Goal: Information Seeking & Learning: Find contact information

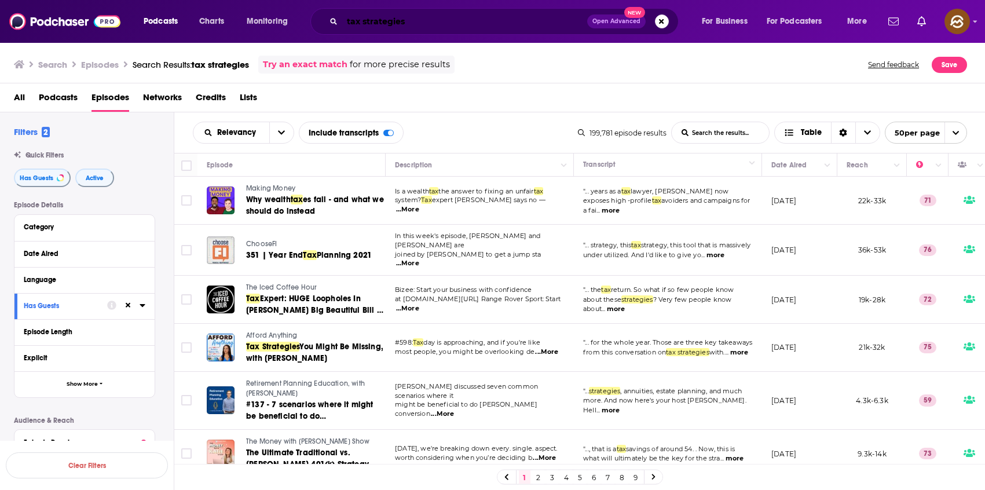
click at [433, 20] on input "tax strategies" at bounding box center [464, 21] width 245 height 19
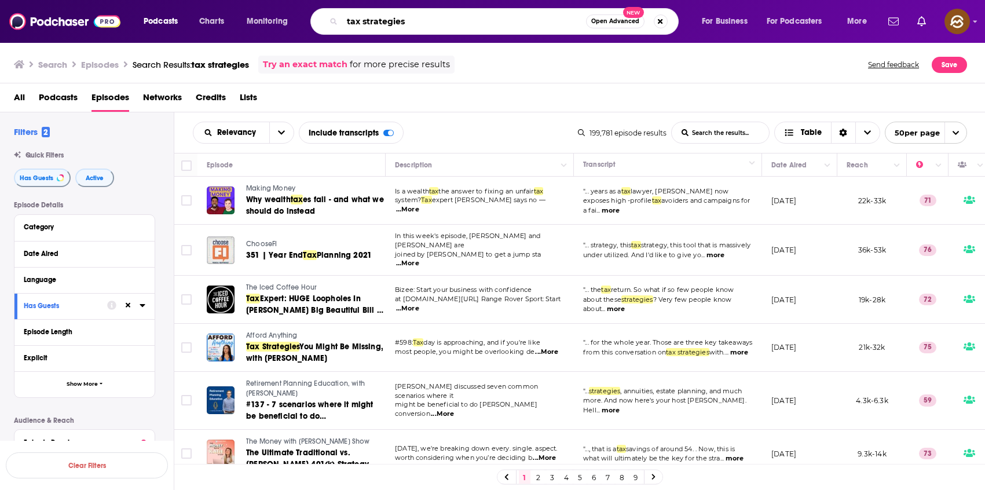
paste input "Sherman Standberry"
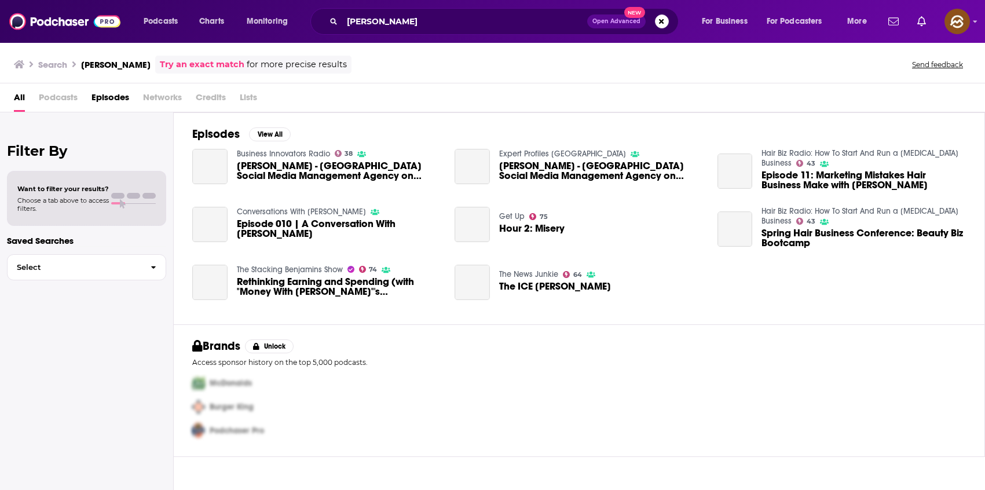
click at [104, 92] on span "Episodes" at bounding box center [110, 100] width 38 height 24
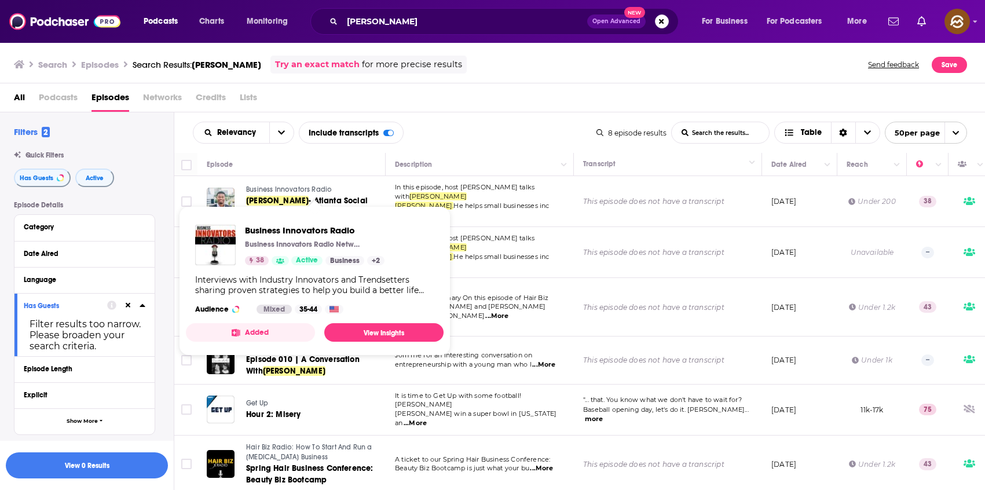
click at [286, 186] on span "Business Innovators Radio" at bounding box center [289, 189] width 86 height 8
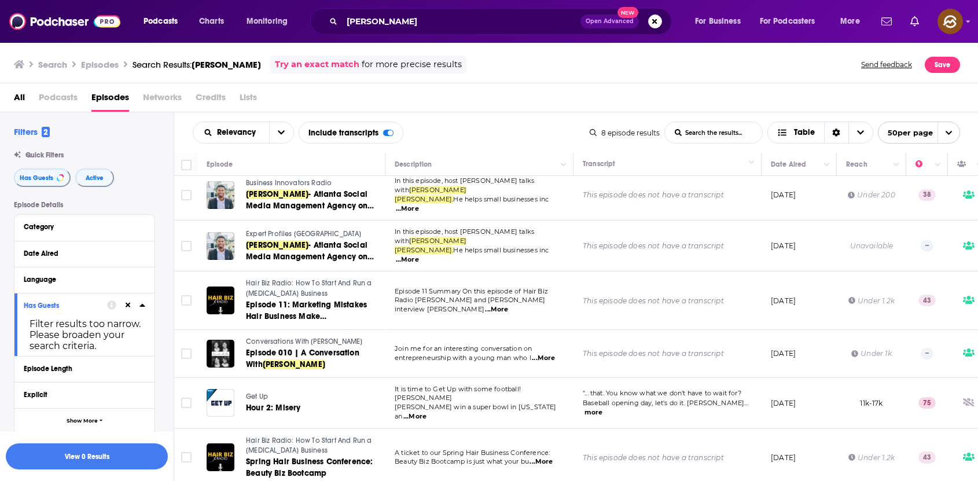
scroll to position [64, 0]
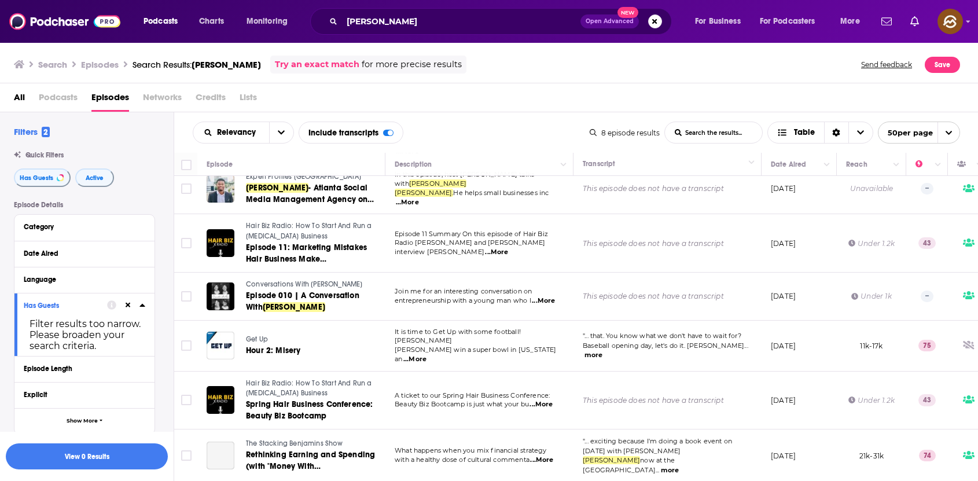
click at [264, 280] on span "Conversations With Alexis" at bounding box center [304, 284] width 116 height 8
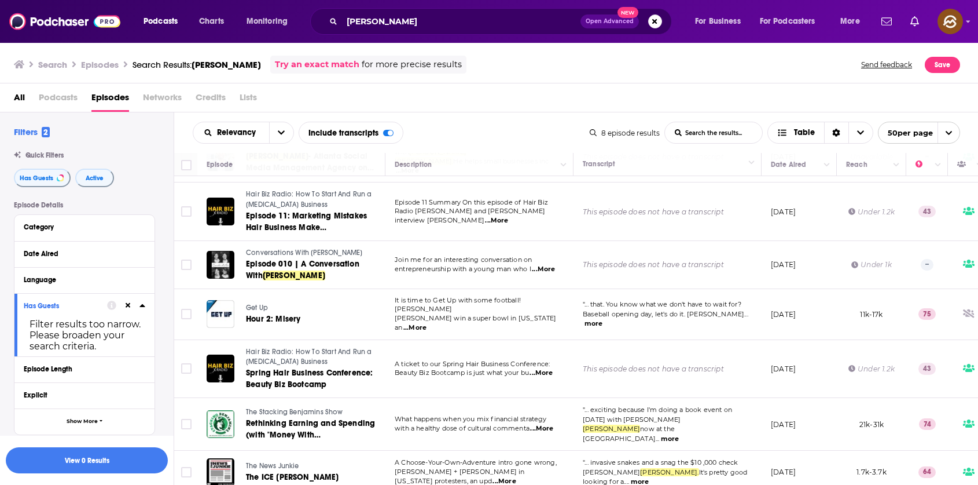
scroll to position [92, 0]
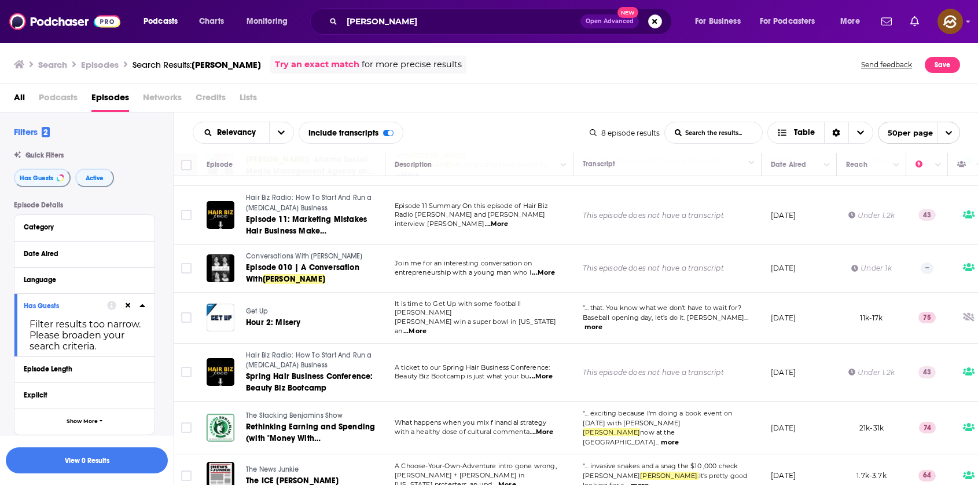
click at [160, 237] on div "Episode Details Category Date Aired Language Has Guests Filter results too narr…" at bounding box center [94, 399] width 160 height 397
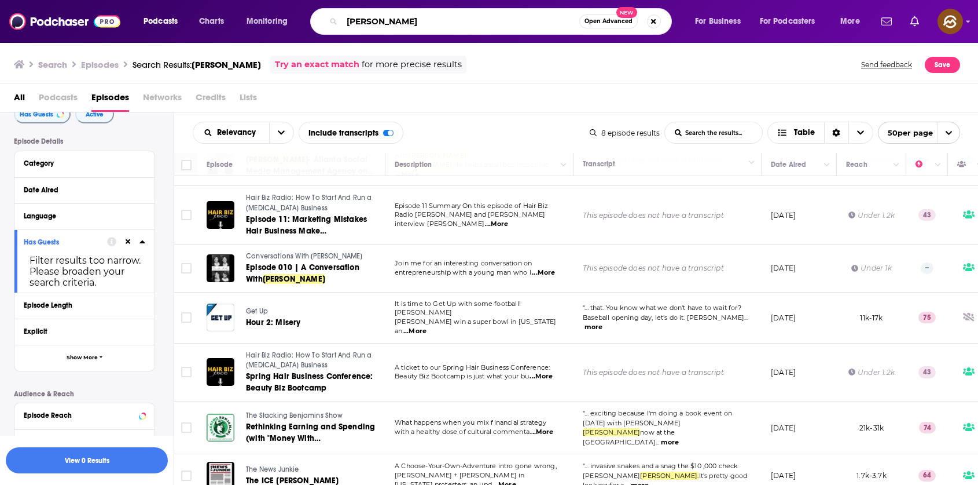
click at [454, 23] on input "Sherman Standberry" at bounding box center [460, 21] width 237 height 19
paste input "Carter Cofield"
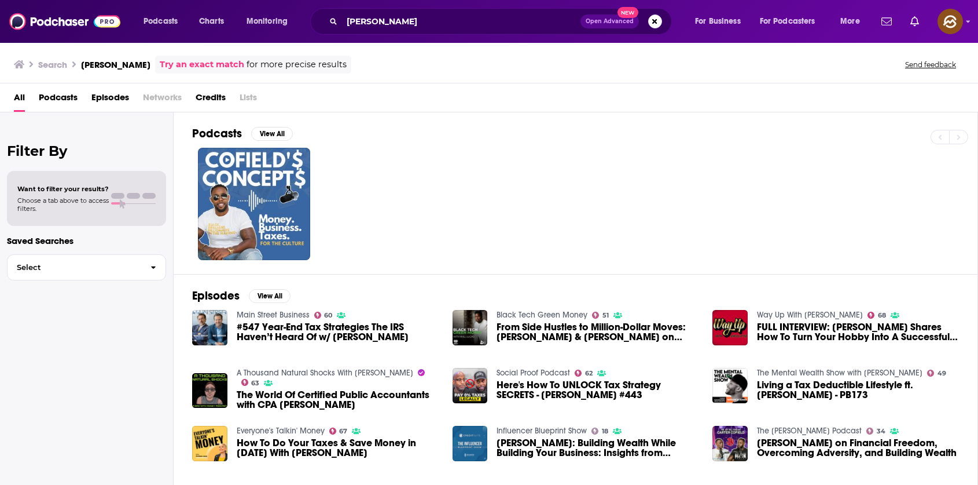
click at [115, 90] on span "Episodes" at bounding box center [110, 100] width 38 height 24
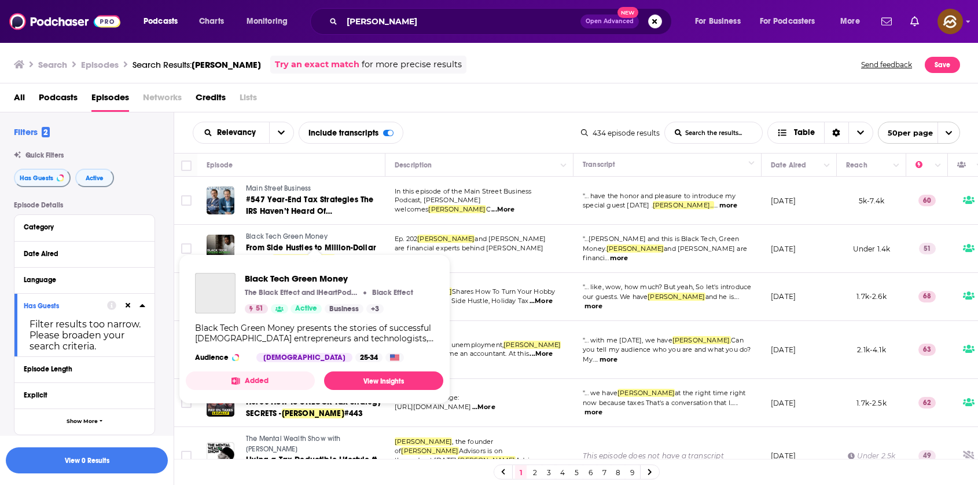
click at [283, 234] on span "Black Tech Green Money" at bounding box center [287, 236] width 82 height 8
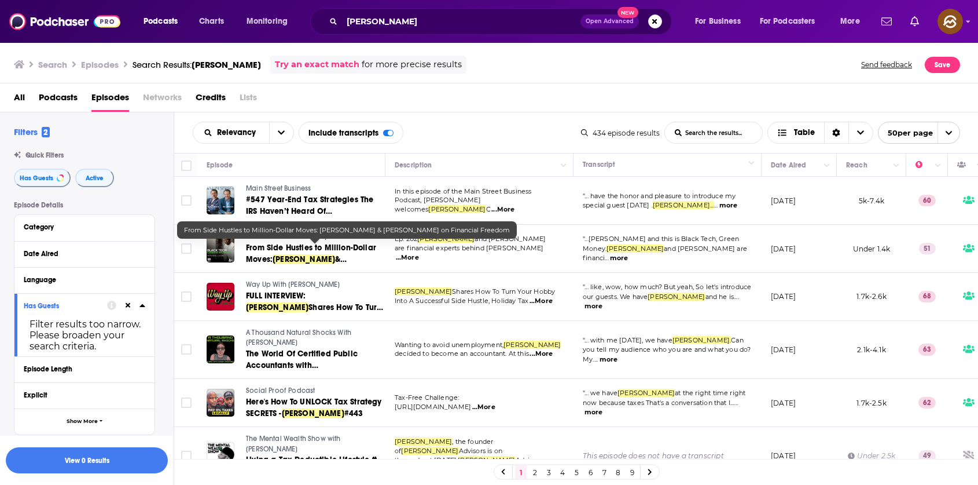
click at [319, 253] on link "From Side Hustles to Million-Dollar Moves: Carter Cofield & George Acheampong o…" at bounding box center [315, 253] width 138 height 23
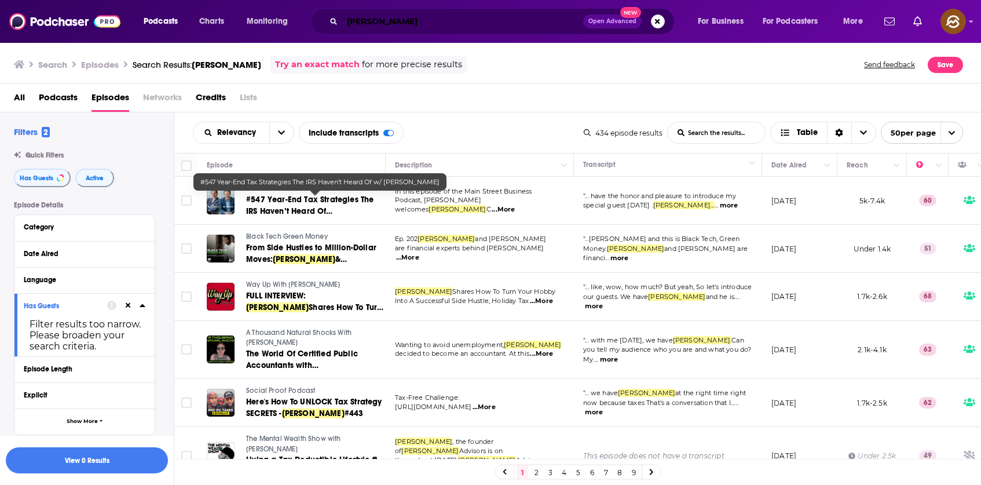
click at [440, 21] on input "Carter Cofield" at bounding box center [462, 21] width 241 height 19
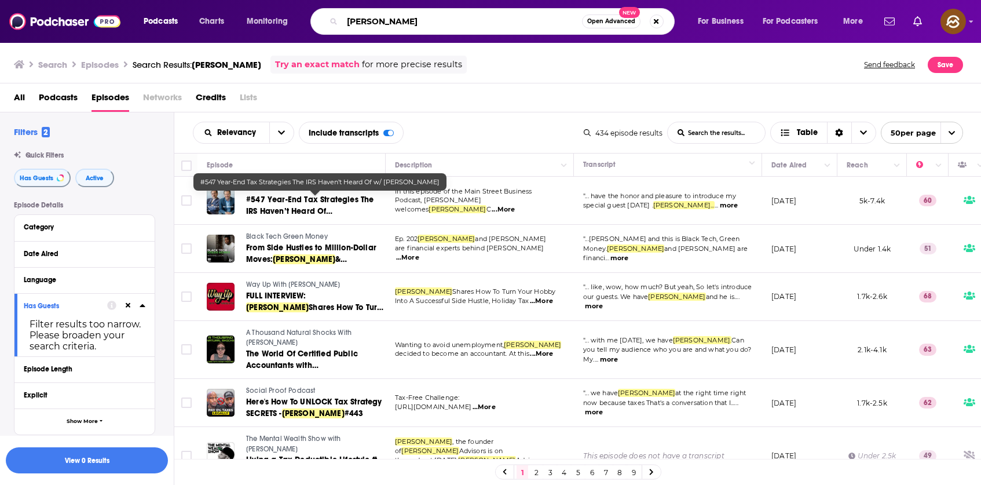
drag, startPoint x: 416, startPoint y: 23, endPoint x: 291, endPoint y: 22, distance: 125.6
click at [296, 19] on div "Podcasts Charts Monitoring Carter Cofield Open Advanced New For Business For Po…" at bounding box center [504, 21] width 738 height 27
type input "Podcast Guesting"
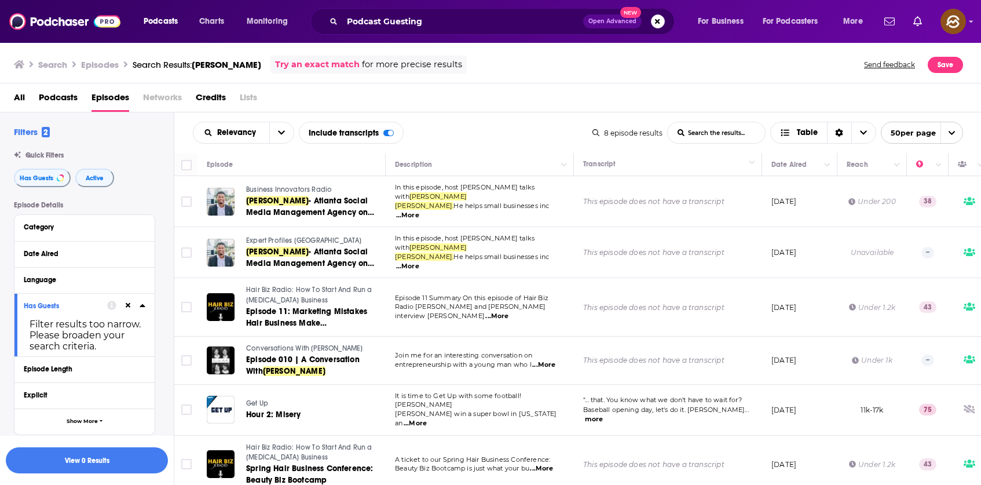
click at [294, 236] on span "Expert Profiles [GEOGRAPHIC_DATA]" at bounding box center [304, 240] width 116 height 8
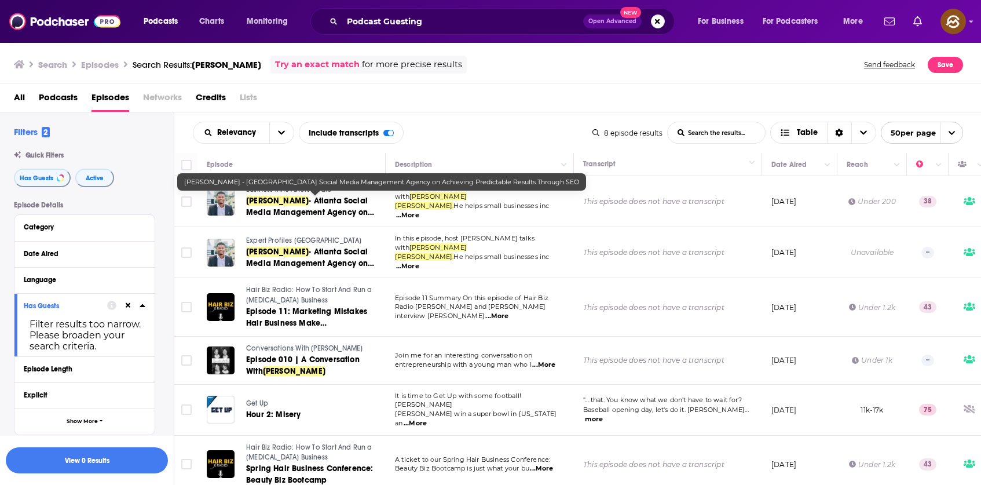
click at [294, 203] on span "Sherman Standberry" at bounding box center [277, 201] width 63 height 10
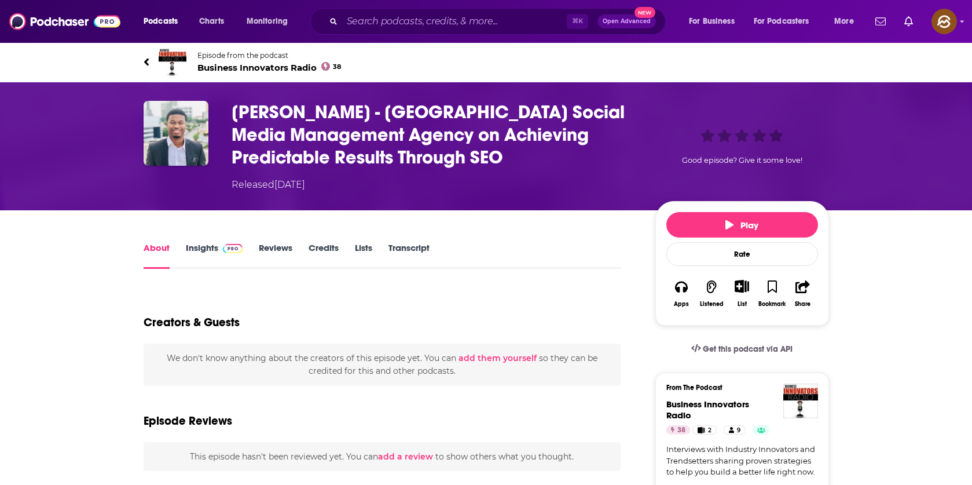
click at [282, 114] on h1 "Sherman Standberry - Atlanta Social Media Management Agency on Achieving Predic…" at bounding box center [434, 135] width 405 height 68
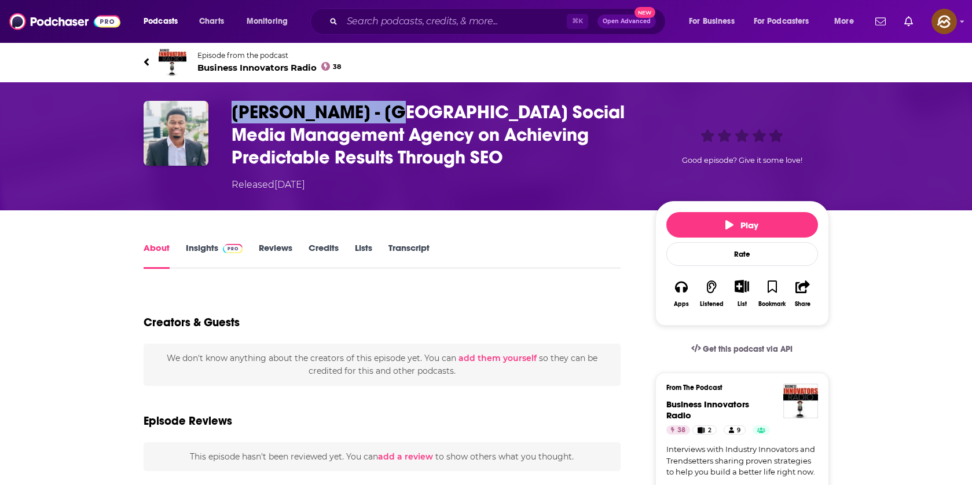
drag, startPoint x: 282, startPoint y: 114, endPoint x: 354, endPoint y: 112, distance: 72.4
copy h1 "Sherman Standberry"
click at [354, 112] on h1 "Sherman Standberry - Atlanta Social Media Management Agency on Achieving Predic…" at bounding box center [434, 135] width 405 height 68
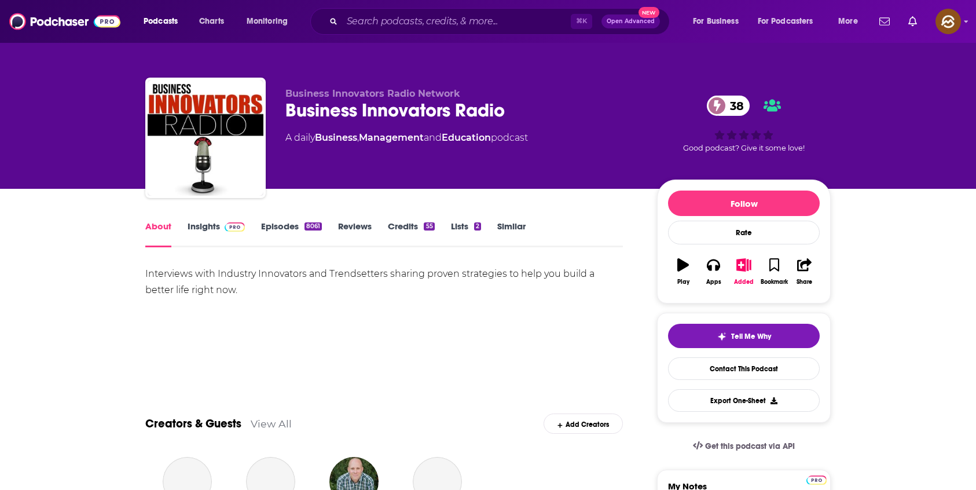
click at [296, 91] on span "Business Innovators Radio Network" at bounding box center [372, 93] width 175 height 11
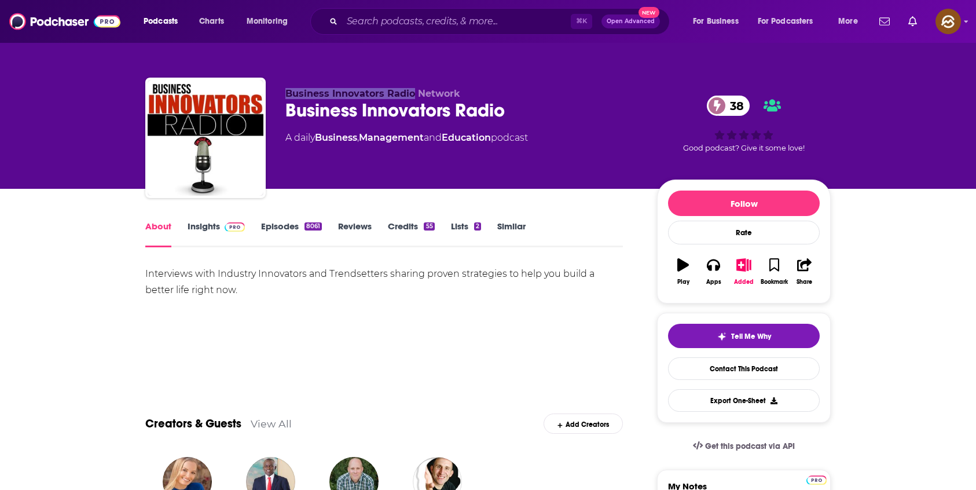
drag, startPoint x: 296, startPoint y: 91, endPoint x: 398, endPoint y: 92, distance: 102.5
copy span "Business Innovators Radio"
click at [398, 92] on span "Business Innovators Radio Network" at bounding box center [372, 93] width 175 height 11
click at [203, 229] on link "Insights" at bounding box center [216, 234] width 57 height 27
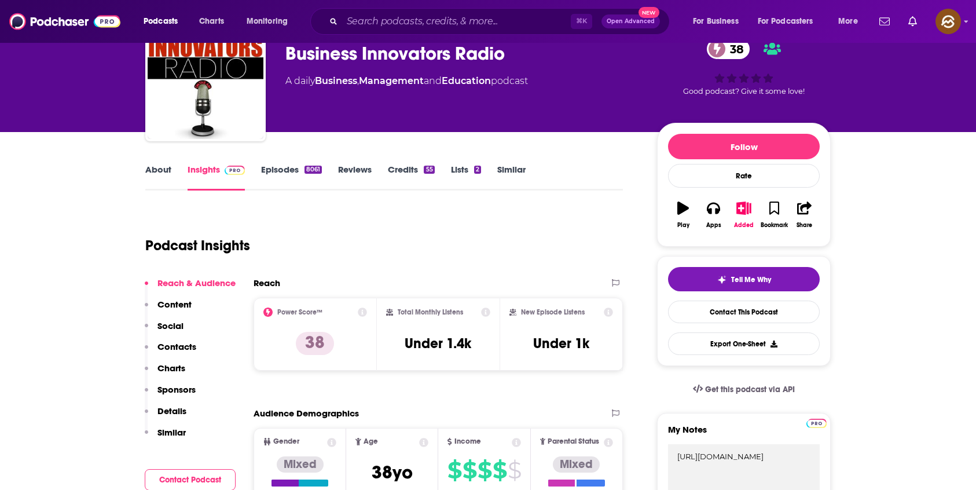
click at [189, 343] on p "Contacts" at bounding box center [176, 346] width 39 height 11
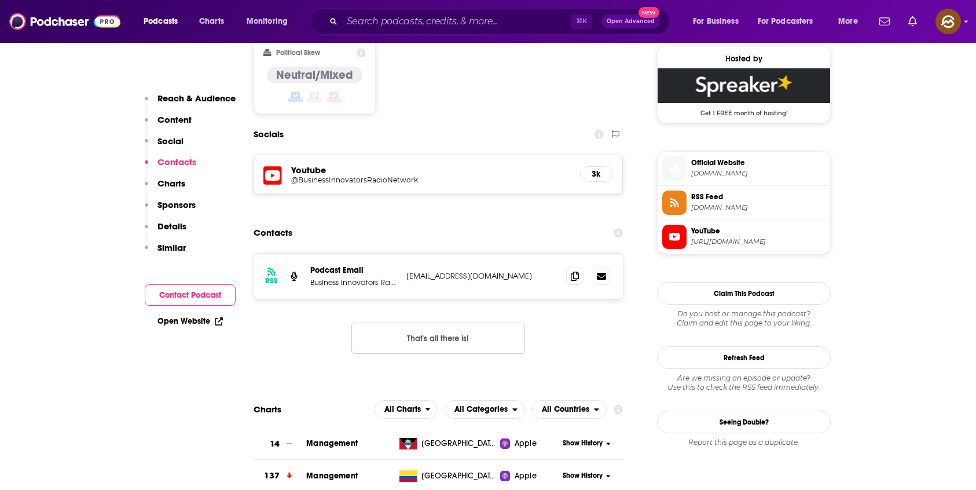
scroll to position [954, 0]
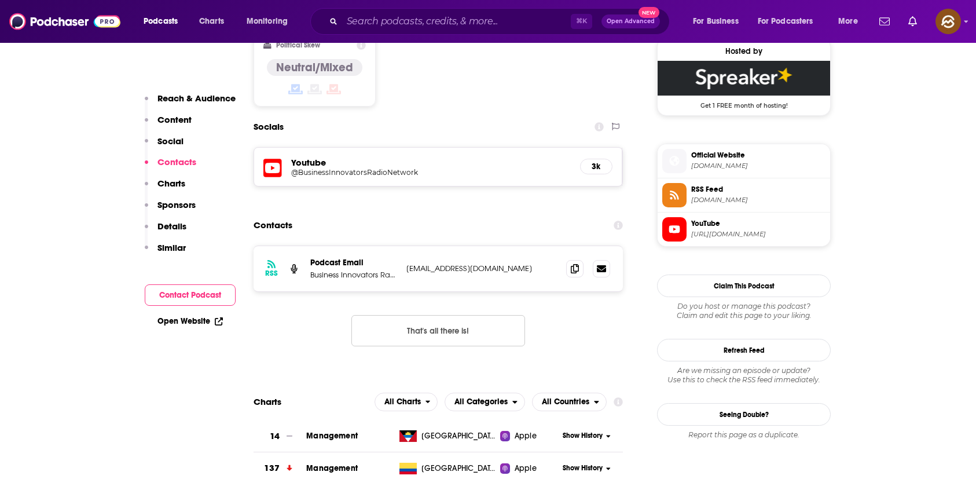
click at [270, 157] on icon at bounding box center [272, 167] width 19 height 21
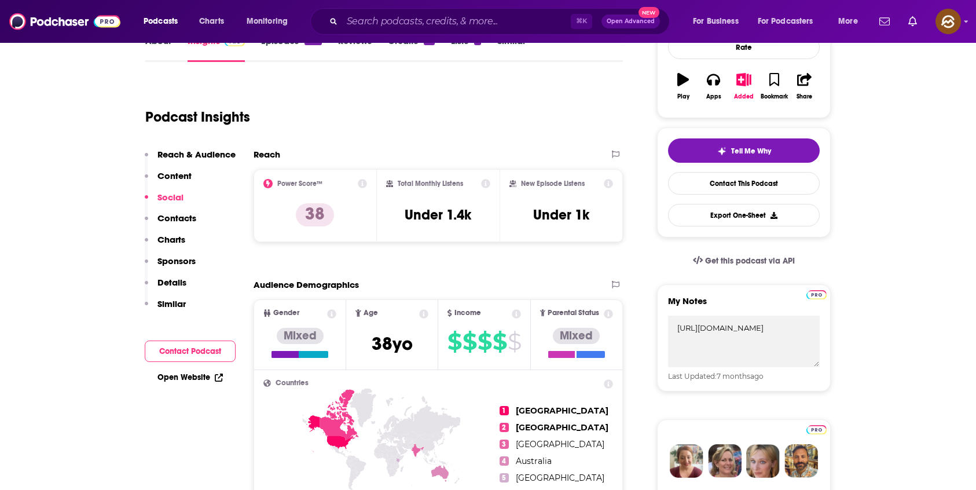
scroll to position [0, 0]
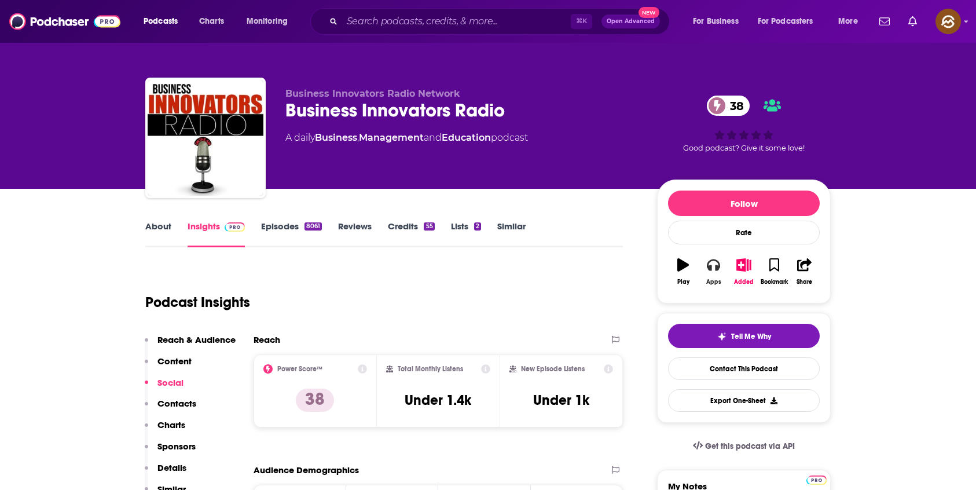
click at [714, 266] on icon "button" at bounding box center [713, 264] width 13 height 13
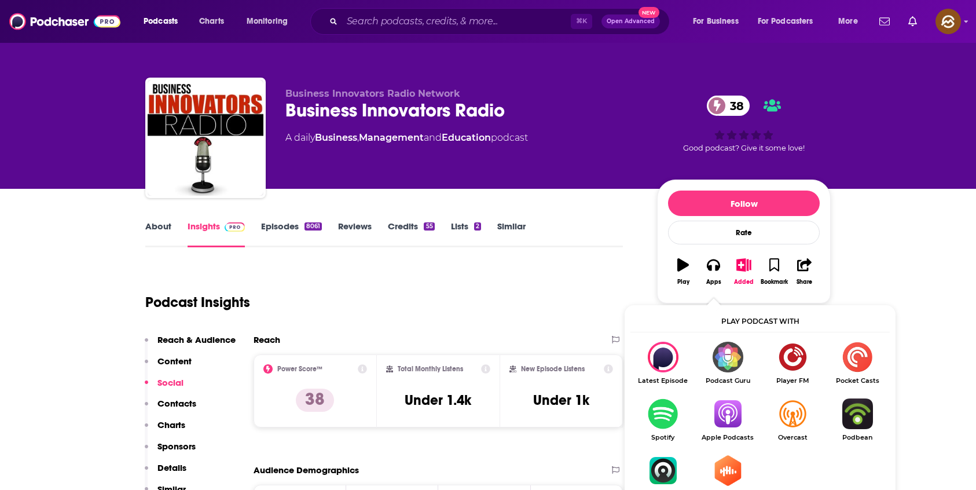
click at [729, 409] on img "Show Listen On dropdown" at bounding box center [727, 413] width 65 height 31
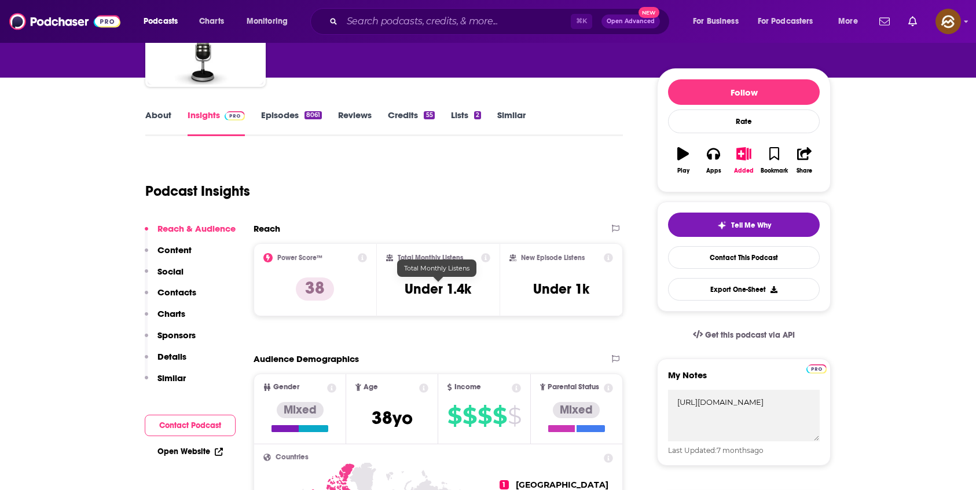
scroll to position [109, 0]
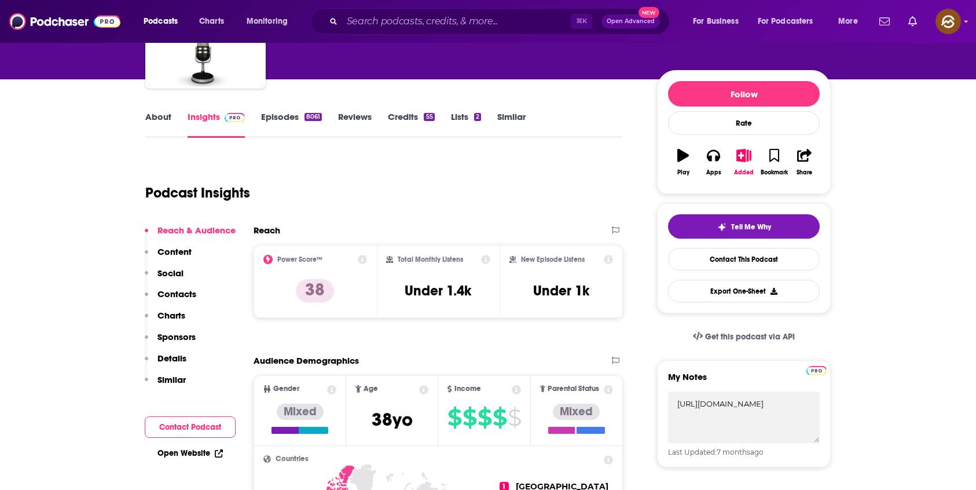
click at [162, 133] on link "About" at bounding box center [158, 124] width 26 height 27
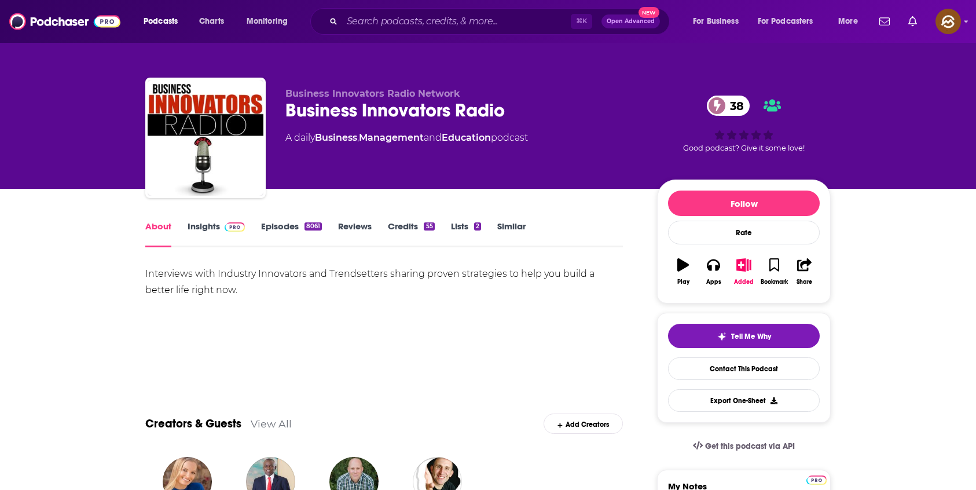
click at [306, 117] on div "Business Innovators Radio 38" at bounding box center [461, 110] width 353 height 23
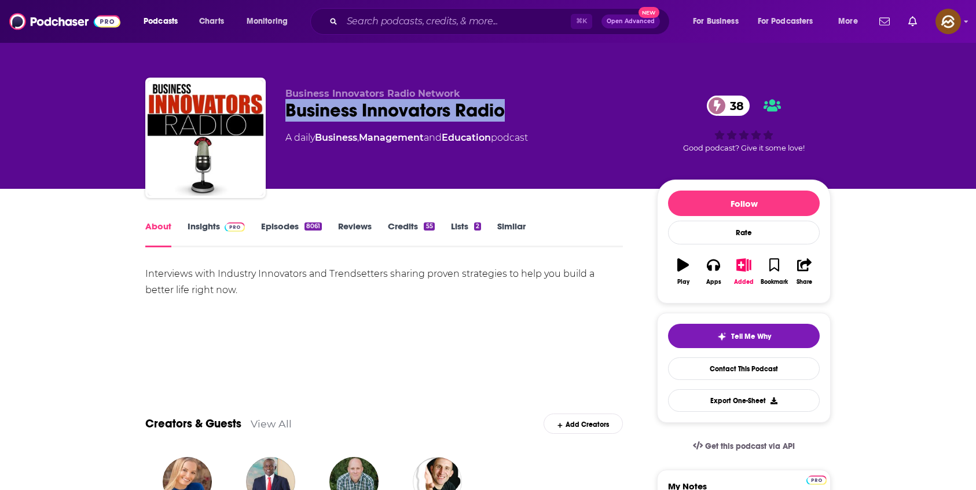
drag, startPoint x: 306, startPoint y: 117, endPoint x: 473, endPoint y: 116, distance: 166.7
copy h1 "Business Innovators Radio"
click at [473, 116] on div "Business Innovators Radio 38" at bounding box center [461, 110] width 353 height 23
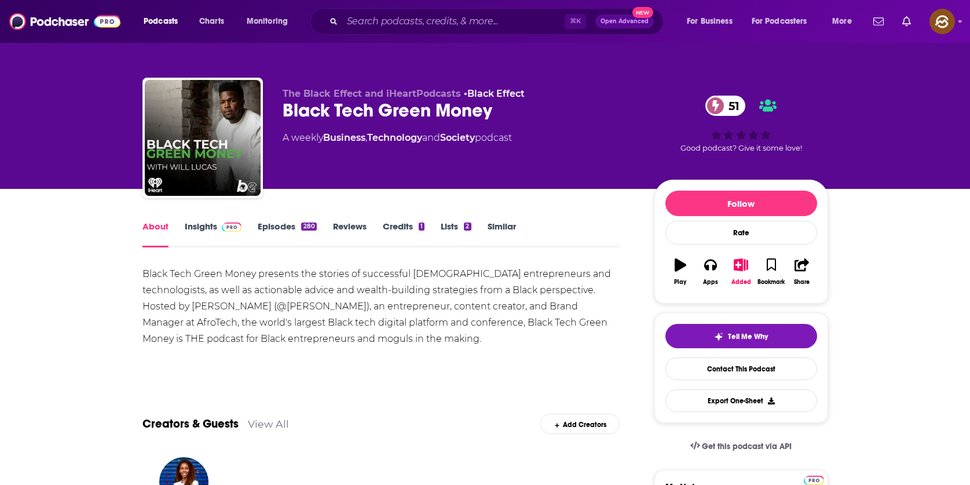
click at [299, 109] on div "Black Tech Green Money 51" at bounding box center [459, 110] width 353 height 23
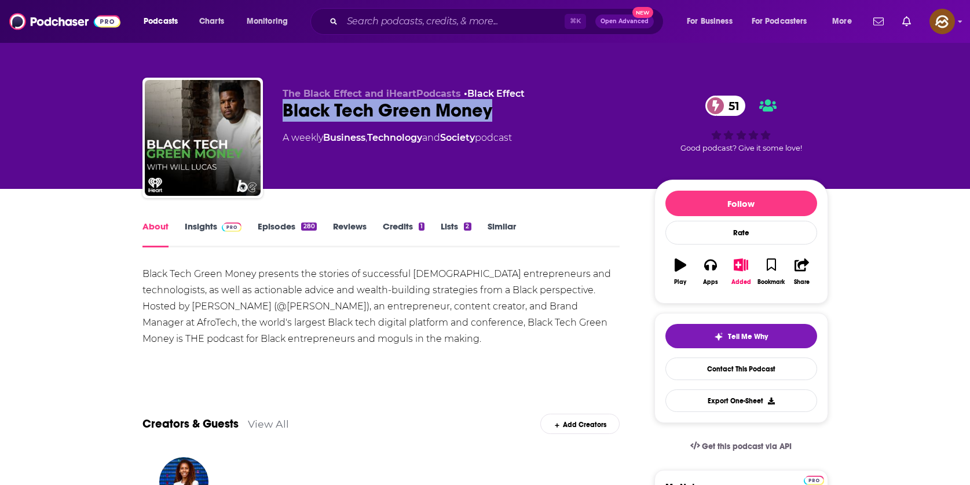
drag, startPoint x: 299, startPoint y: 109, endPoint x: 472, endPoint y: 105, distance: 173.1
copy h1 "Black Tech Green Money"
click at [472, 105] on div "Black Tech Green Money 51" at bounding box center [459, 110] width 353 height 23
click at [712, 263] on icon "button" at bounding box center [710, 264] width 13 height 13
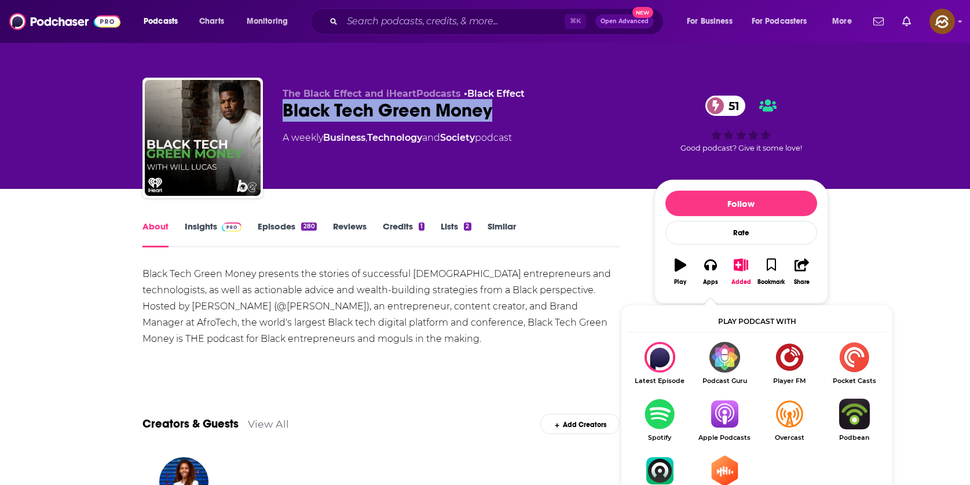
click at [721, 412] on img "Show Listen On dropdown" at bounding box center [724, 413] width 65 height 31
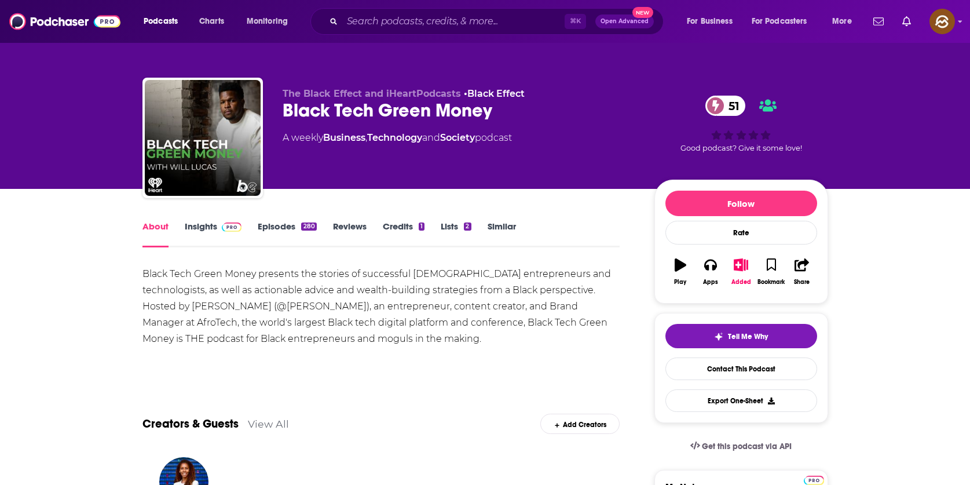
drag, startPoint x: 611, startPoint y: 180, endPoint x: 603, endPoint y: 181, distance: 7.6
click at [611, 180] on div "The Black Effect and iHeartPodcasts • Black Effect Black Tech Green Money 51 A …" at bounding box center [459, 134] width 353 height 93
click at [575, 287] on div "Black Tech Green Money presents the stories of successful Black entrepreneurs a…" at bounding box center [381, 306] width 478 height 81
drag, startPoint x: 575, startPoint y: 287, endPoint x: 602, endPoint y: 287, distance: 26.6
copy div "Will Lucas"
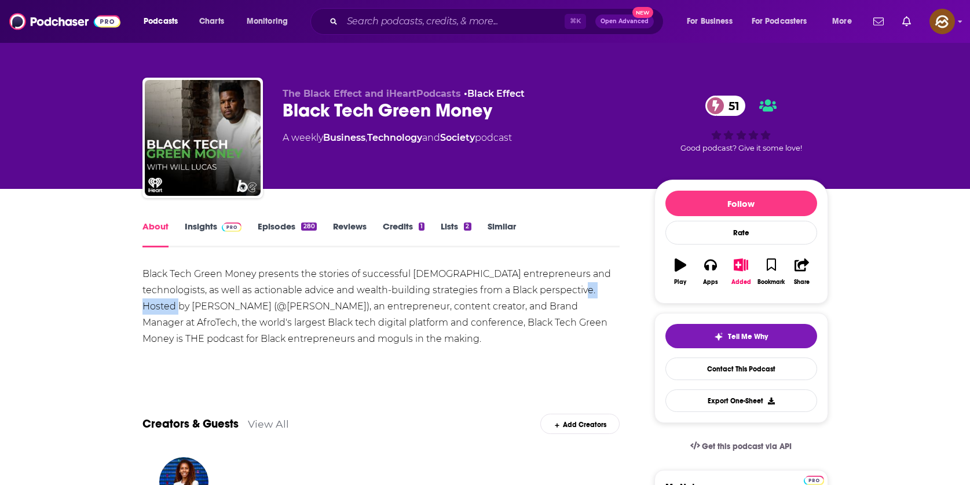
click at [602, 287] on div "Black Tech Green Money presents the stories of successful Black entrepreneurs a…" at bounding box center [381, 306] width 478 height 81
click at [196, 242] on link "Insights" at bounding box center [213, 234] width 57 height 27
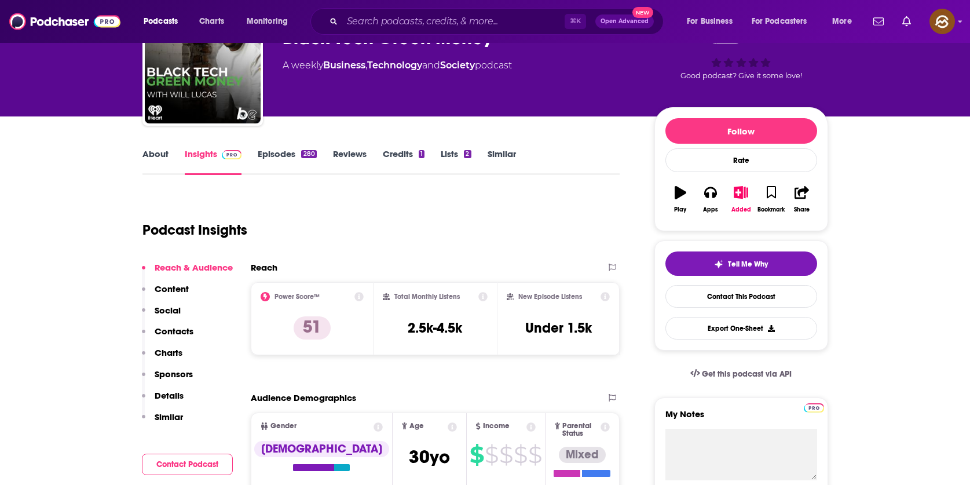
click at [177, 322] on button "Social" at bounding box center [161, 315] width 39 height 21
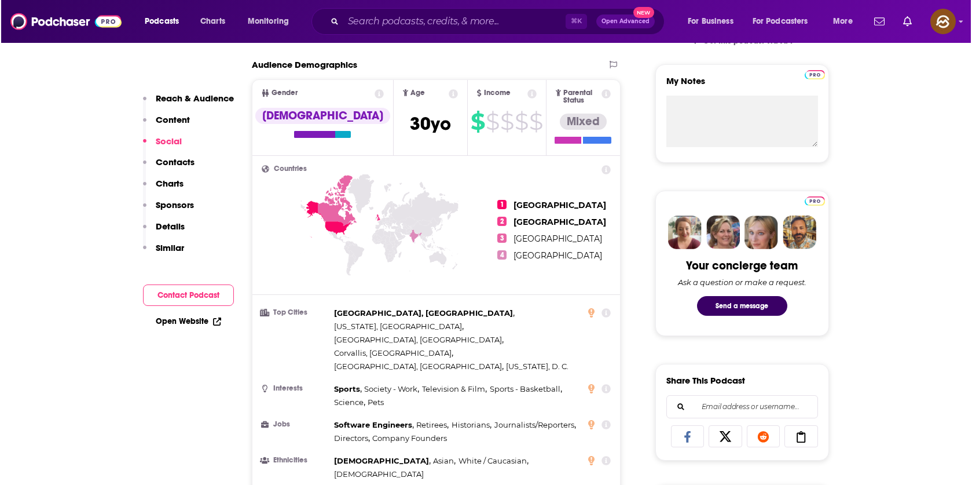
scroll to position [842, 0]
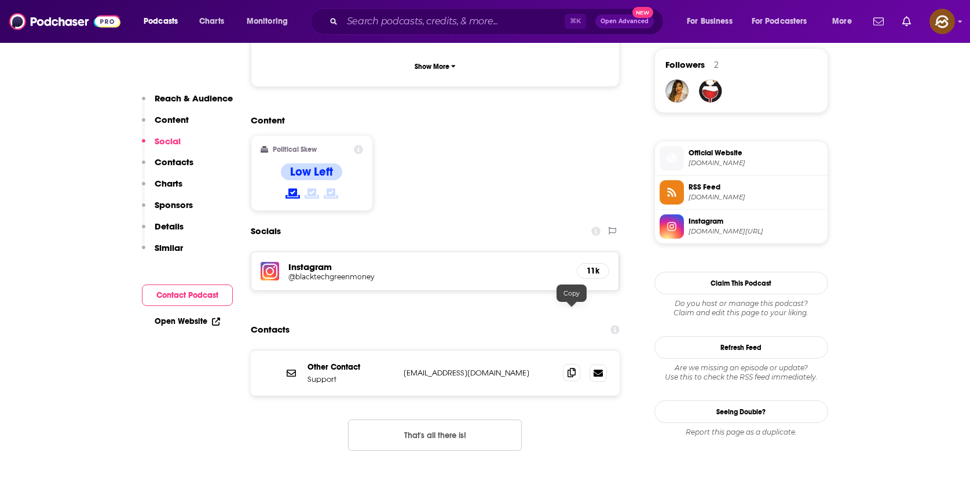
click at [567, 364] on span at bounding box center [571, 372] width 17 height 17
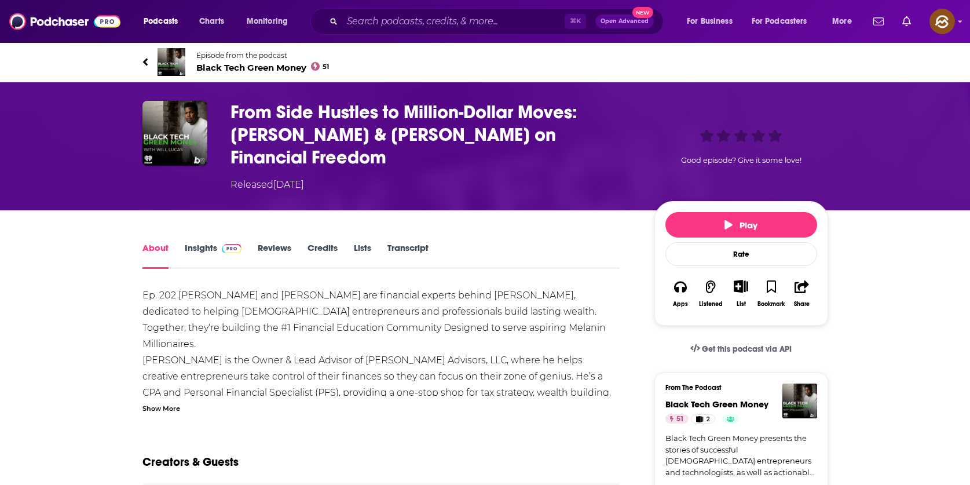
click at [253, 136] on h1 "From Side Hustles to Million-Dollar Moves: [PERSON_NAME] & [PERSON_NAME] on Fin…" at bounding box center [432, 135] width 405 height 68
drag, startPoint x: 253, startPoint y: 136, endPoint x: 322, endPoint y: 137, distance: 69.5
copy h1 "Carter Cofield"
click at [322, 137] on h1 "From Side Hustles to Million-Dollar Moves: Carter Cofield & George Acheampong o…" at bounding box center [432, 135] width 405 height 68
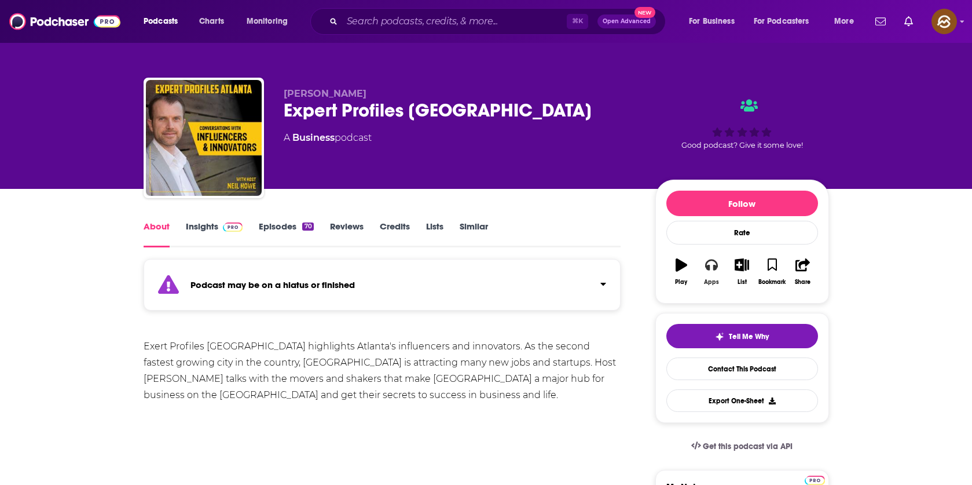
click at [715, 269] on icon "button" at bounding box center [711, 265] width 13 height 12
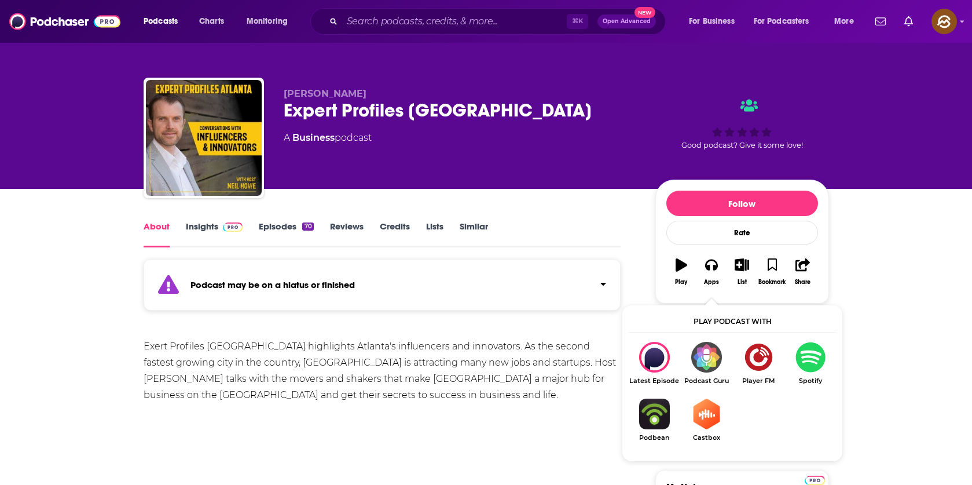
drag, startPoint x: 903, startPoint y: 364, endPoint x: 757, endPoint y: 332, distance: 149.3
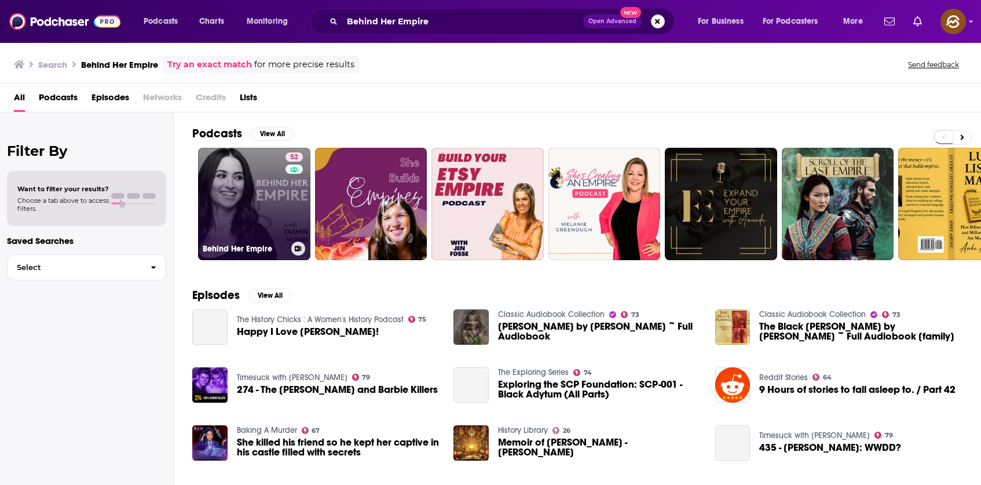
click at [276, 178] on link "52 Behind Her Empire" at bounding box center [254, 204] width 112 height 112
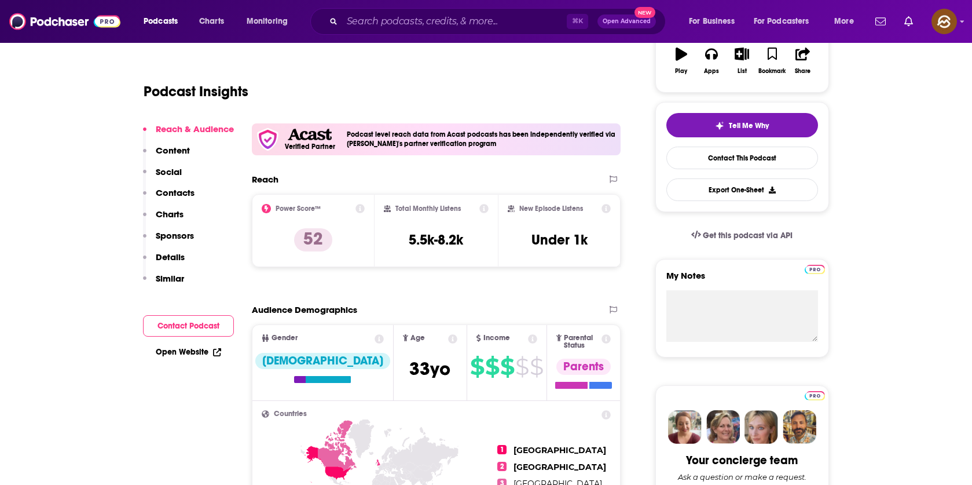
scroll to position [251, 0]
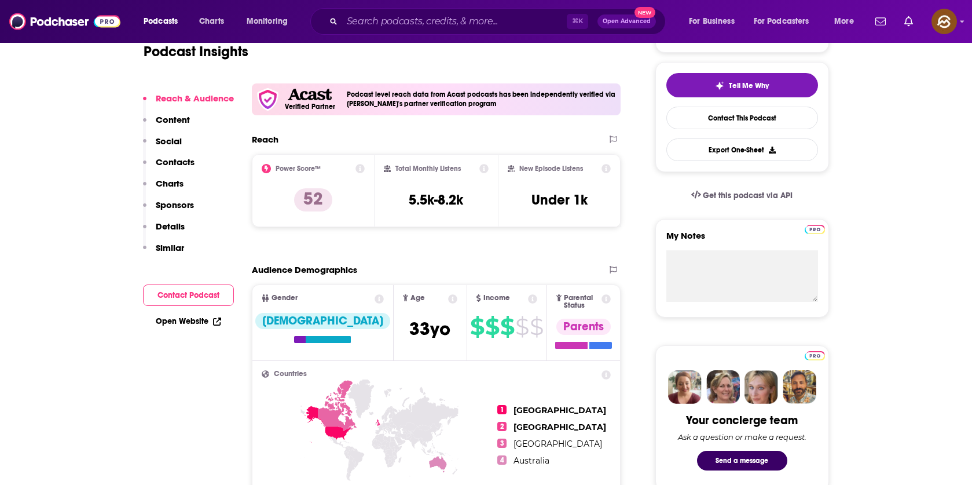
click at [186, 163] on p "Contacts" at bounding box center [175, 161] width 39 height 11
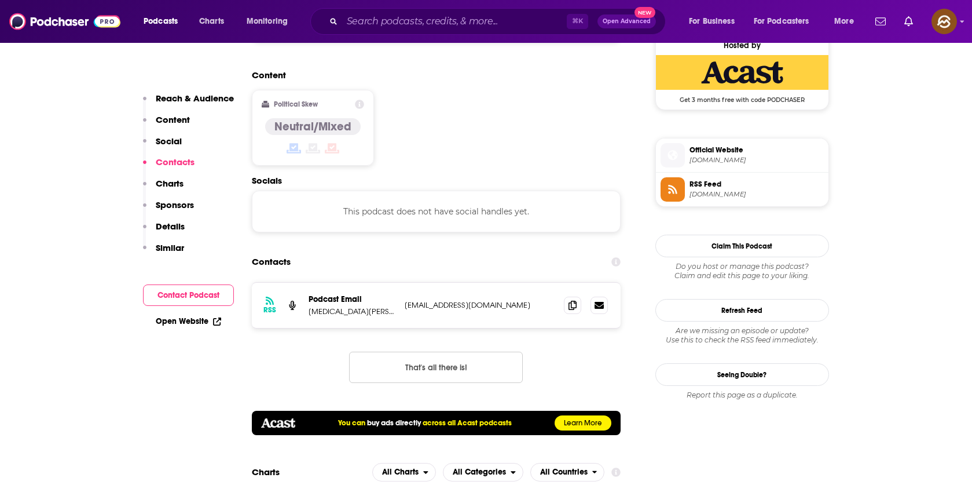
scroll to position [981, 0]
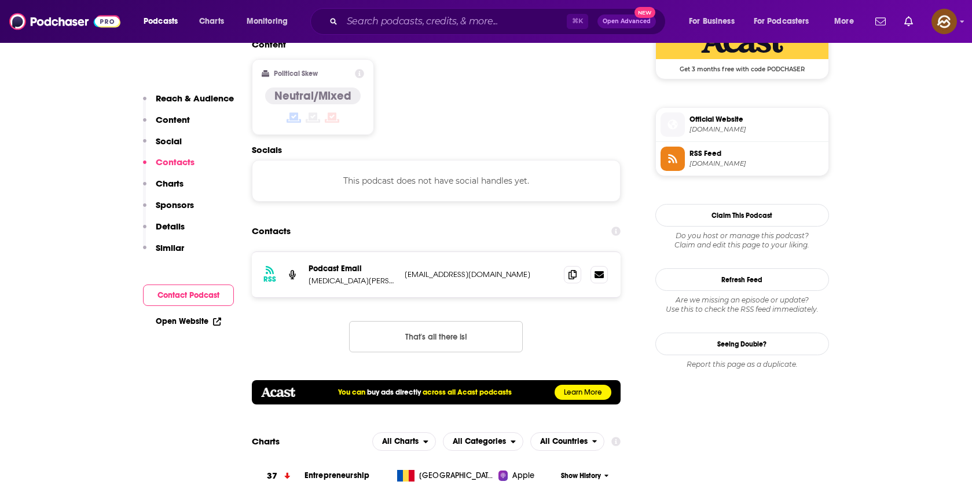
click at [672, 127] on icon at bounding box center [673, 125] width 10 height 10
click at [667, 162] on icon at bounding box center [672, 158] width 13 height 10
click at [669, 126] on icon at bounding box center [673, 125] width 10 height 10
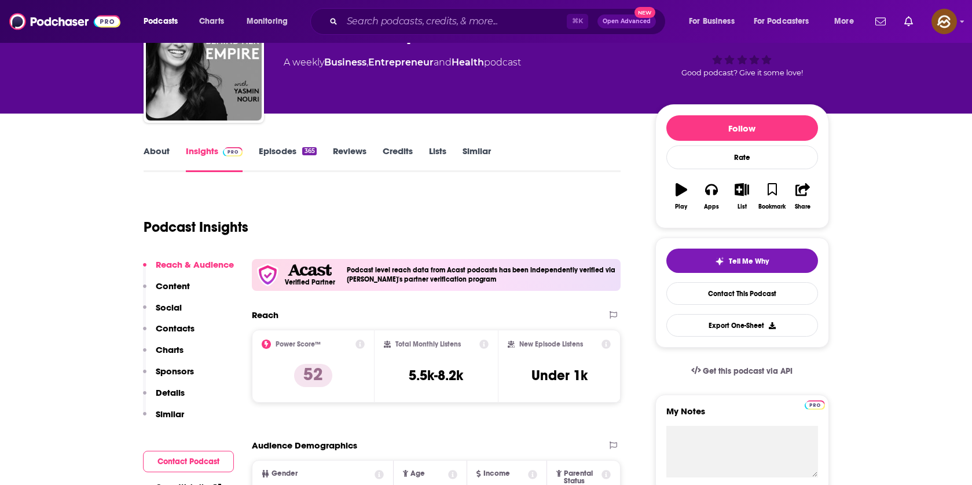
scroll to position [0, 0]
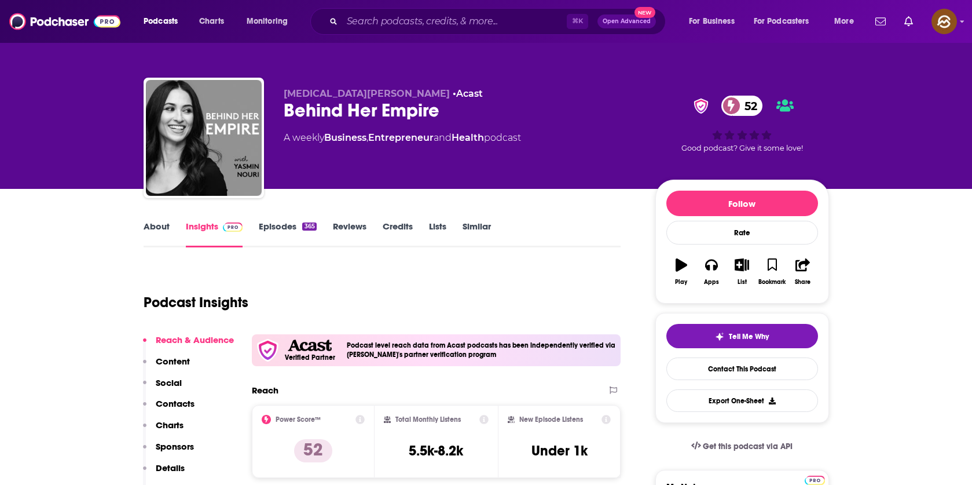
click at [330, 92] on span "Yasmin Nouri" at bounding box center [367, 93] width 166 height 11
drag, startPoint x: 330, startPoint y: 92, endPoint x: 305, endPoint y: 92, distance: 25.5
copy span "Yasmin Nouri"
click at [305, 92] on span "Yasmin Nouri" at bounding box center [367, 93] width 166 height 11
